Goal: Find specific page/section: Find specific page/section

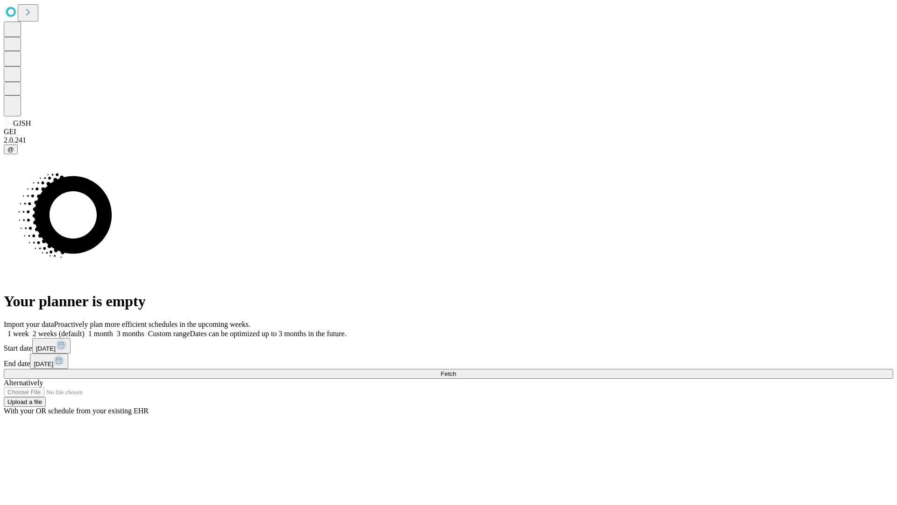
click at [456, 370] on span "Fetch" at bounding box center [448, 373] width 15 height 7
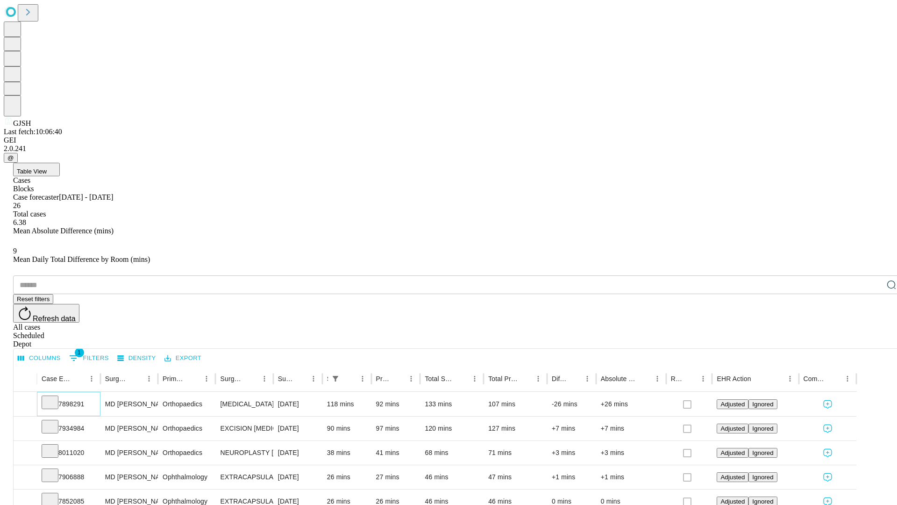
click at [55, 397] on icon at bounding box center [49, 401] width 9 height 9
